Goal: Task Accomplishment & Management: Manage account settings

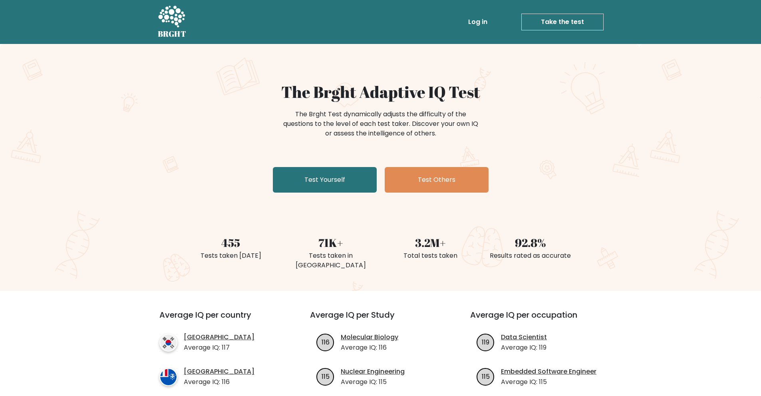
click at [483, 18] on link "Log in" at bounding box center [478, 22] width 26 height 16
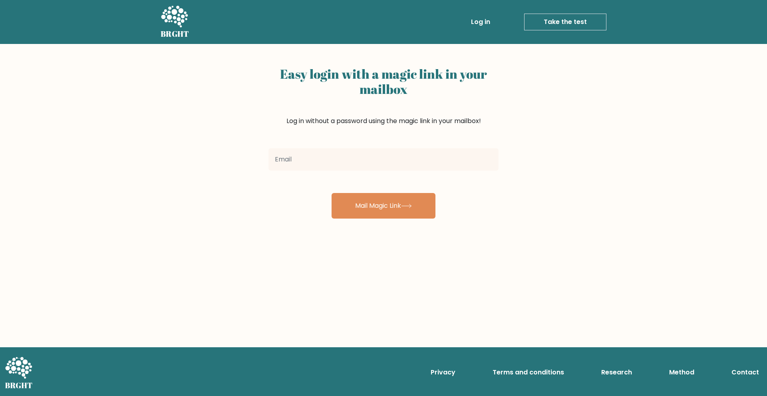
click at [329, 156] on input "email" at bounding box center [383, 159] width 230 height 22
type input "jj@qgc.co.za"
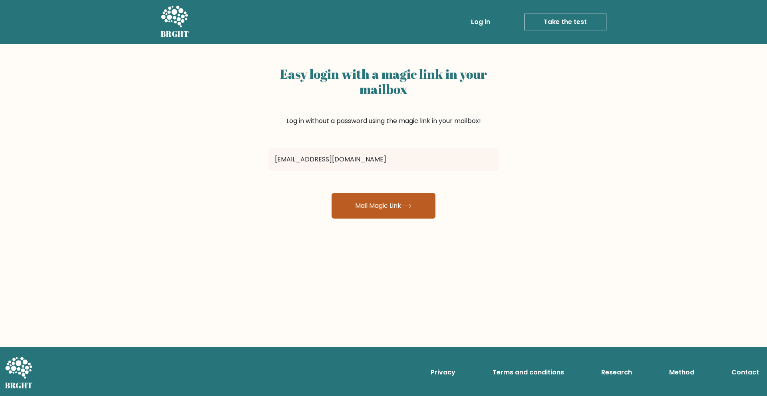
click at [373, 201] on button "Mail Magic Link" at bounding box center [384, 206] width 104 height 26
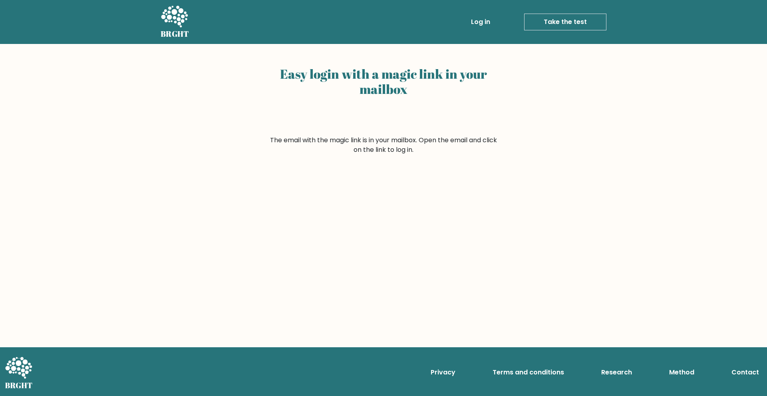
click at [480, 22] on link "Log in" at bounding box center [481, 22] width 26 height 16
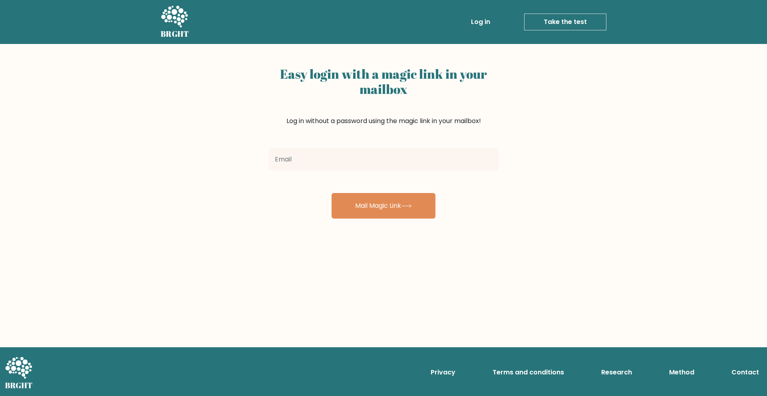
click at [370, 163] on input "email" at bounding box center [383, 159] width 230 height 22
click at [165, 195] on div "Easy login with a magic link in your mailbox Log in without a password using th…" at bounding box center [383, 195] width 767 height 303
click at [246, 70] on div "Easy login with a magic link in your mailbox Log in without a password using th…" at bounding box center [383, 195] width 767 height 303
